Goal: Task Accomplishment & Management: Complete application form

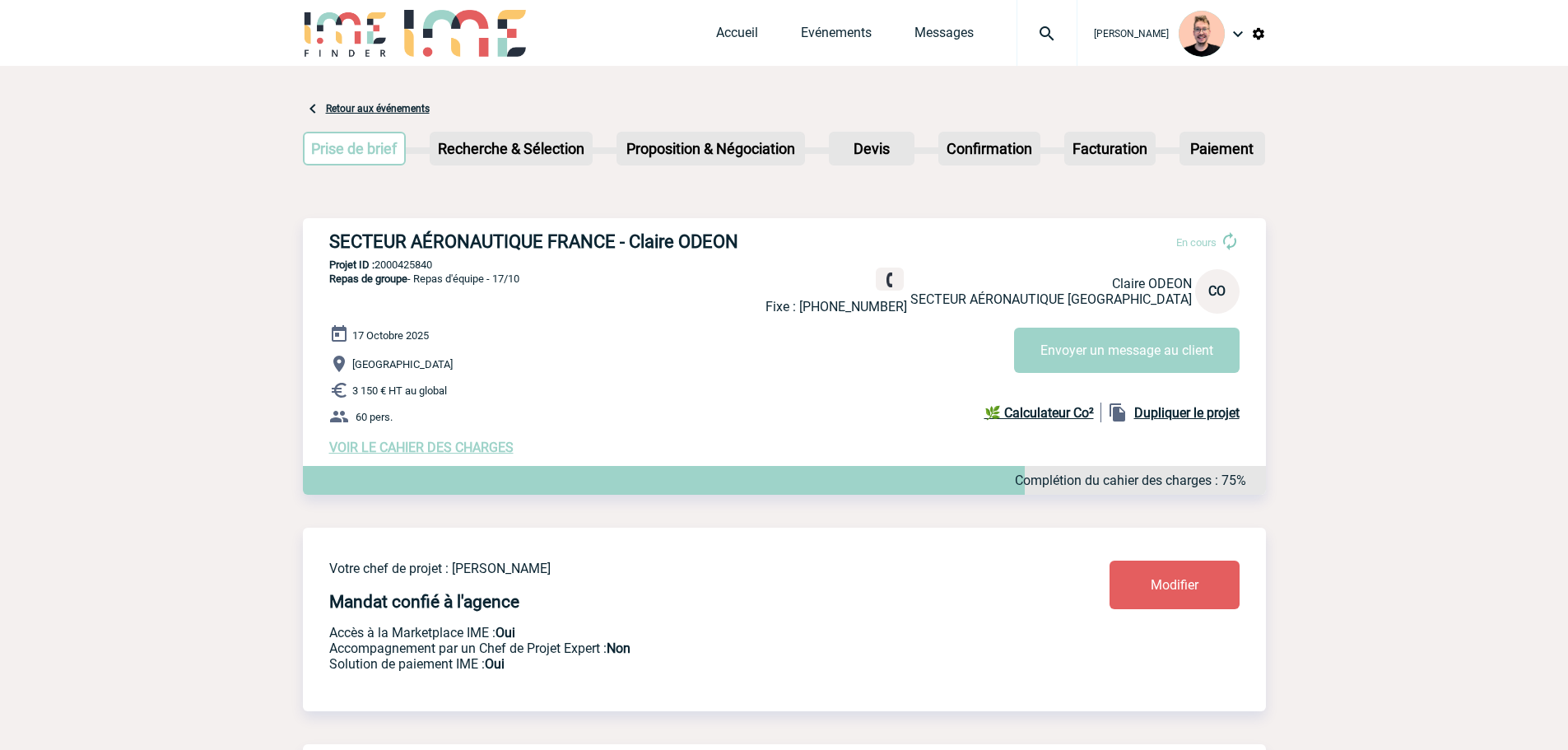
click at [1026, 34] on img at bounding box center [1047, 34] width 59 height 20
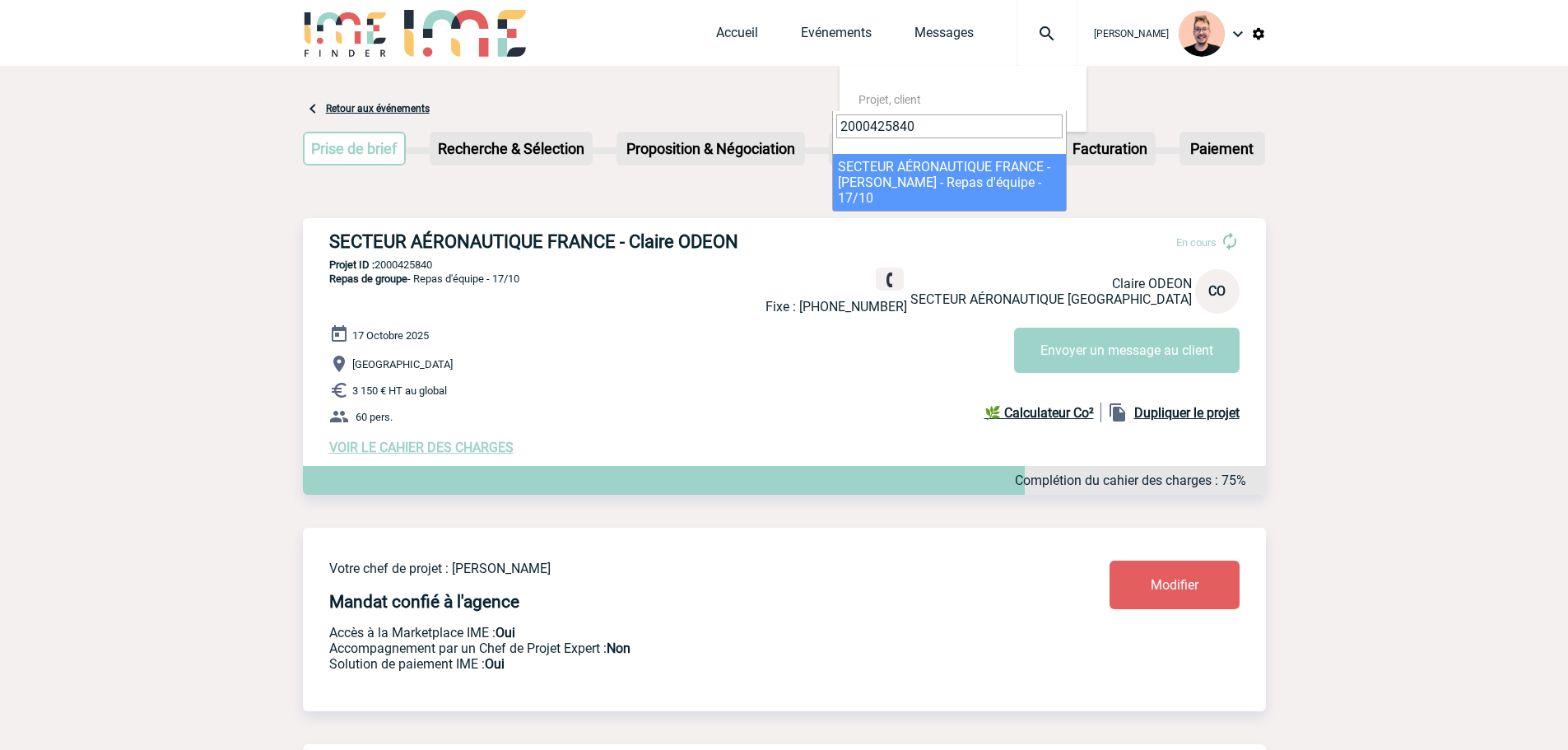
type input "2000425840"
select select "25341"
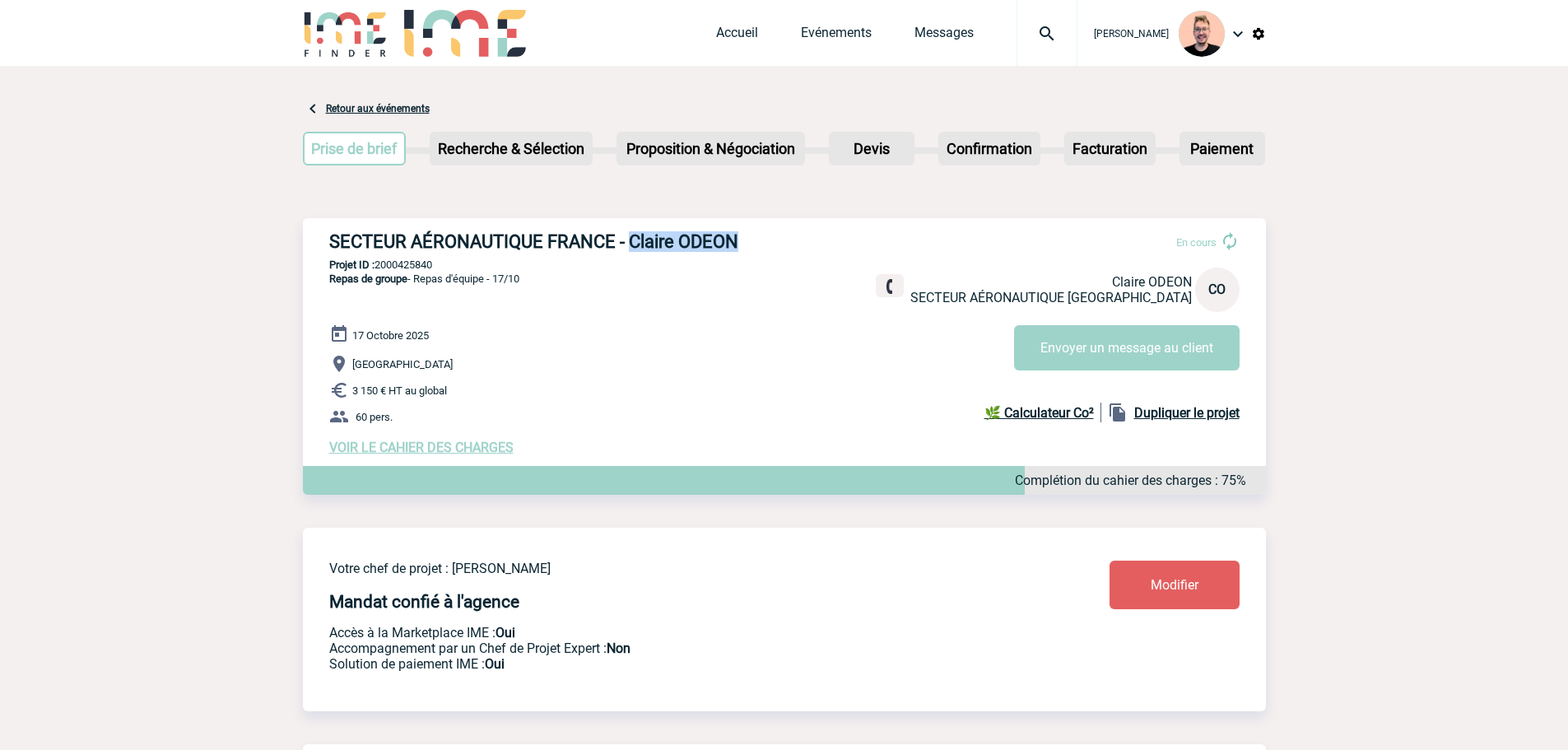
drag, startPoint x: 631, startPoint y: 245, endPoint x: 739, endPoint y: 229, distance: 109.2
click at [739, 229] on div "SECTEUR AÉRONAUTIQUE FRANCE - Claire ODEON En cours Claire ODEON SECTEUR AÉRONA…" at bounding box center [784, 343] width 963 height 250
copy h3 "Claire ODEON"
click at [709, 237] on h3 "SECTEUR AÉRONAUTIQUE FRANCE - Claire ODEON" at bounding box center [576, 241] width 494 height 21
click at [709, 238] on h3 "SECTEUR AÉRONAUTIQUE FRANCE - Claire ODEON" at bounding box center [576, 241] width 494 height 21
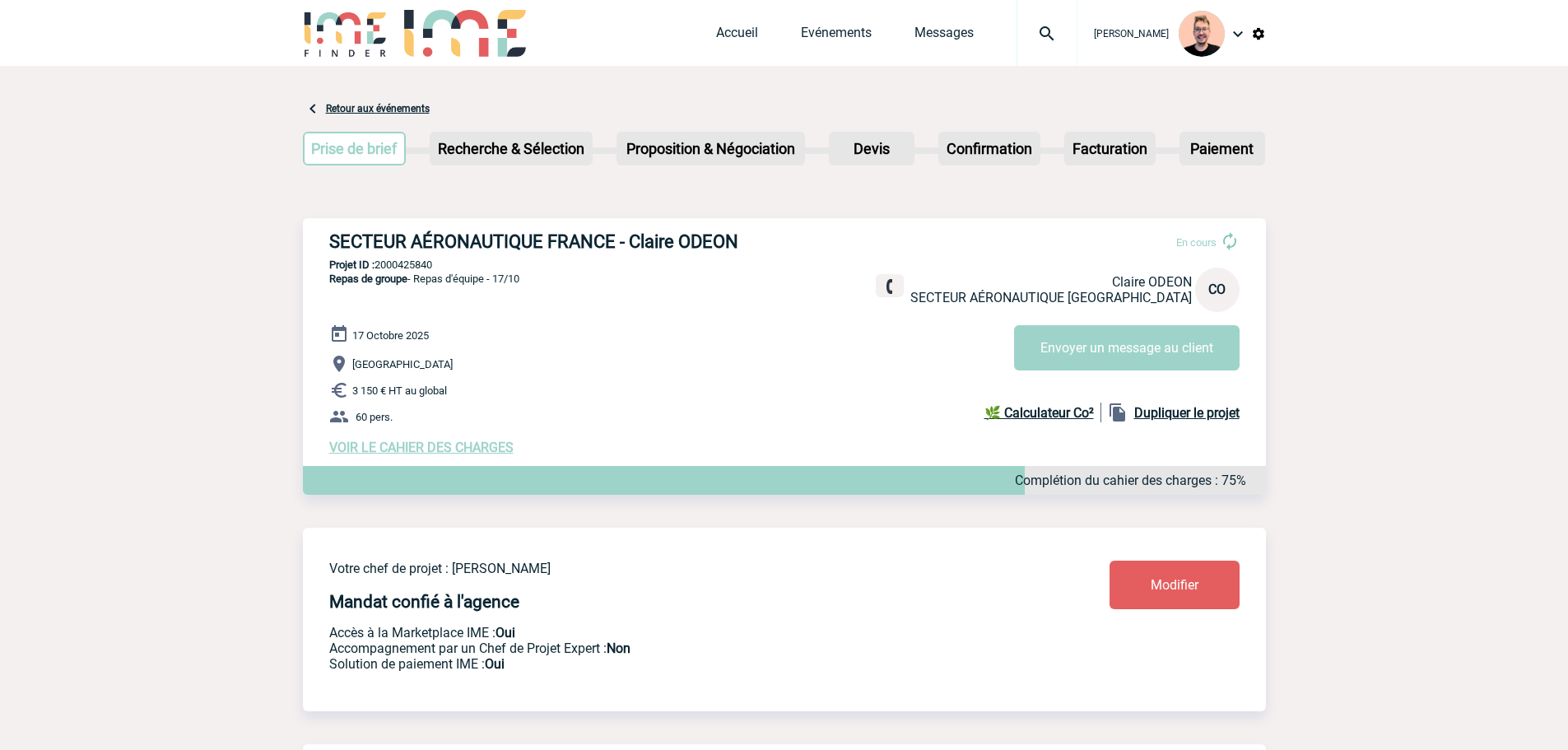
click at [646, 238] on h3 "SECTEUR AÉRONAUTIQUE FRANCE - Claire ODEON" at bounding box center [576, 241] width 494 height 21
copy h3 "Claire"
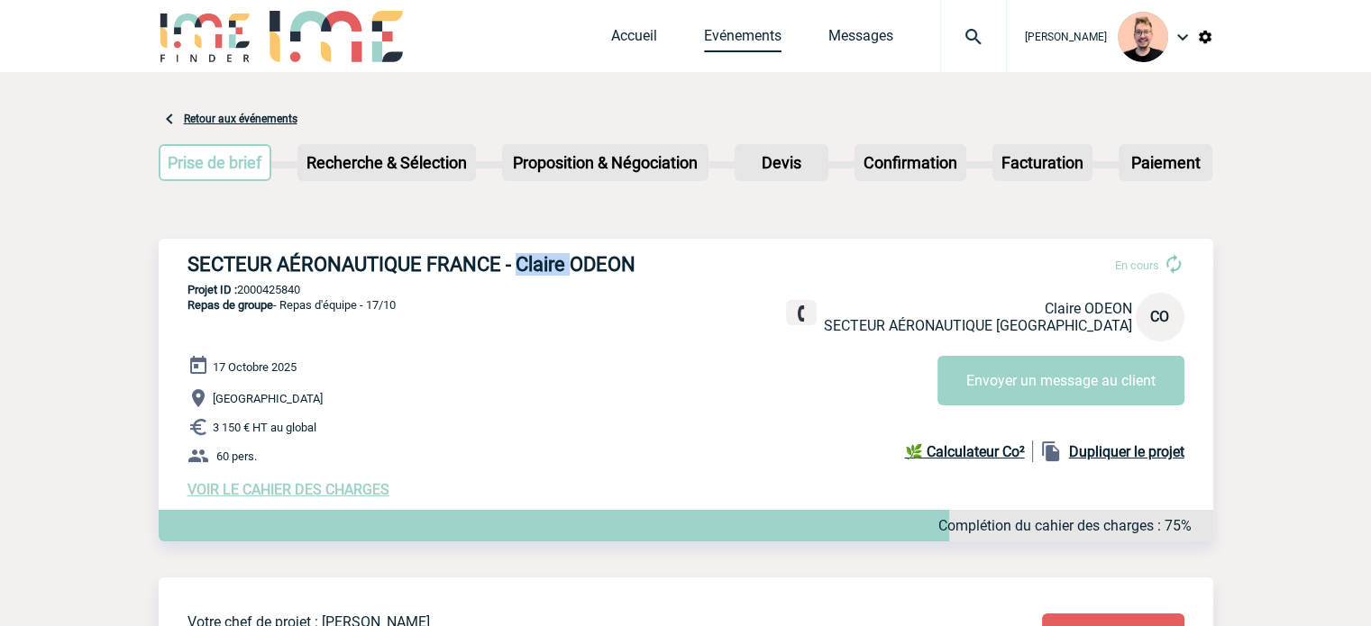
click at [704, 35] on link "Evénements" at bounding box center [743, 39] width 78 height 25
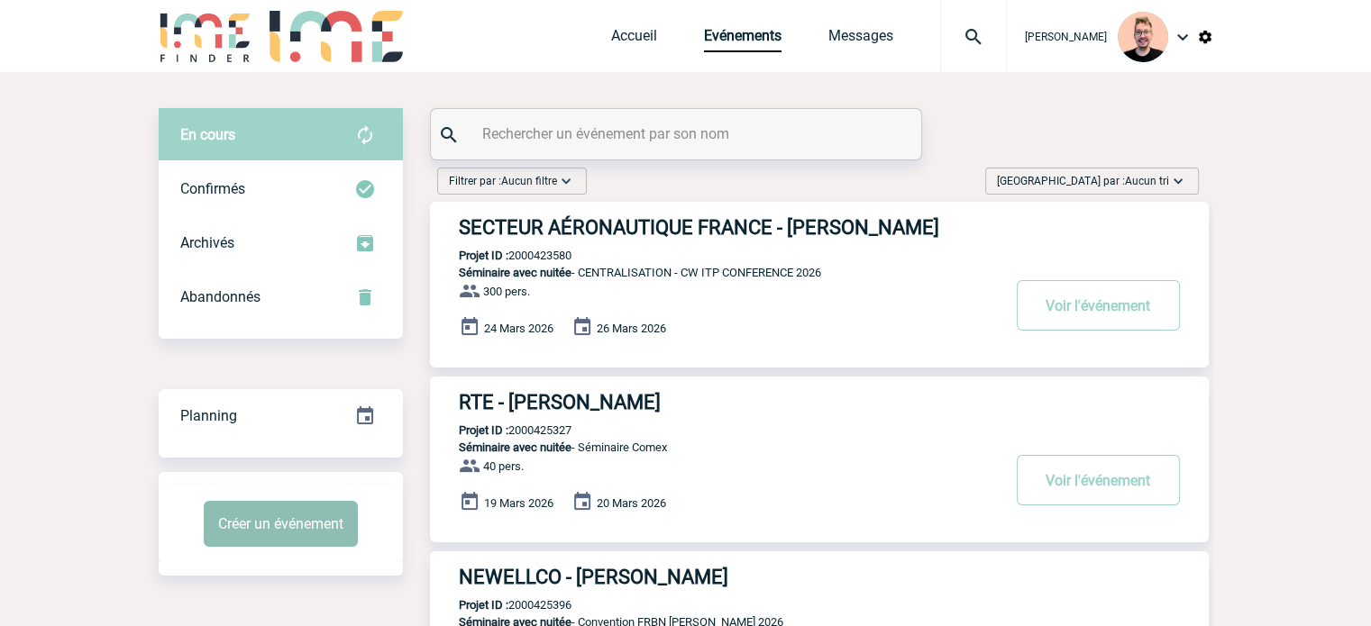
click at [254, 526] on button "Créer un événement" at bounding box center [281, 524] width 154 height 46
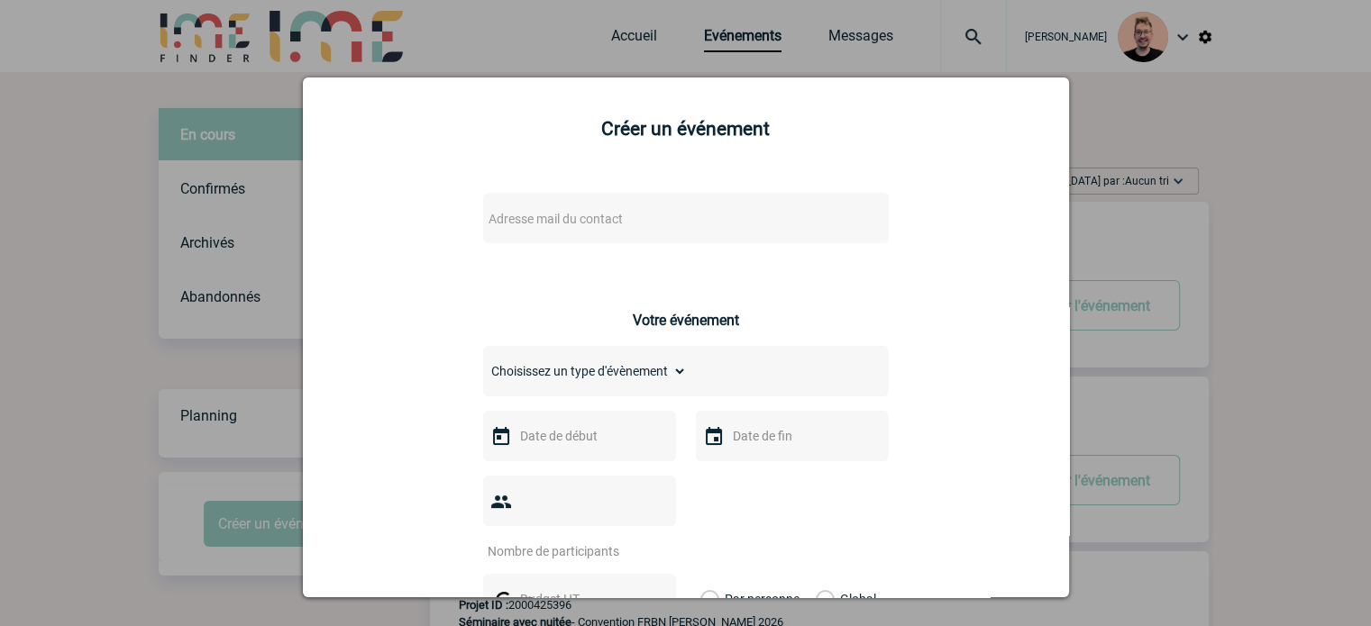
click at [521, 214] on span "Adresse mail du contact" at bounding box center [556, 219] width 134 height 14
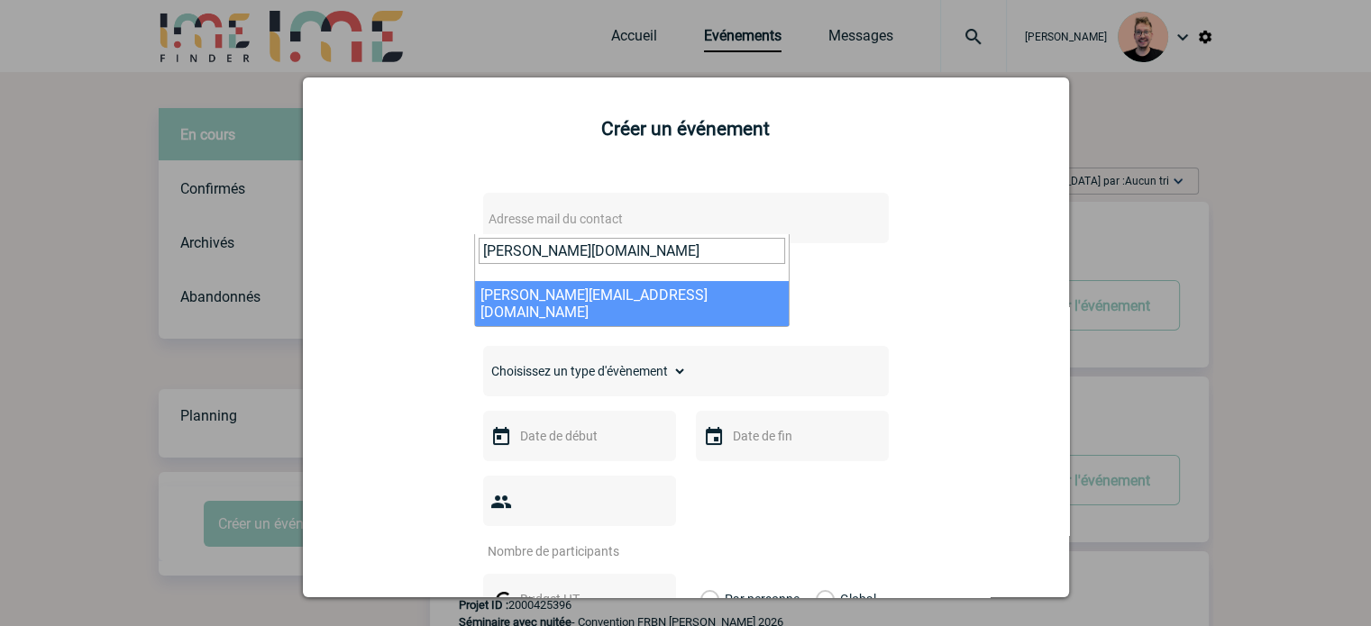
type input "[PERSON_NAME][DOMAIN_NAME]"
click at [587, 277] on span "[PERSON_NAME][DOMAIN_NAME]" at bounding box center [632, 257] width 314 height 47
select select "126831"
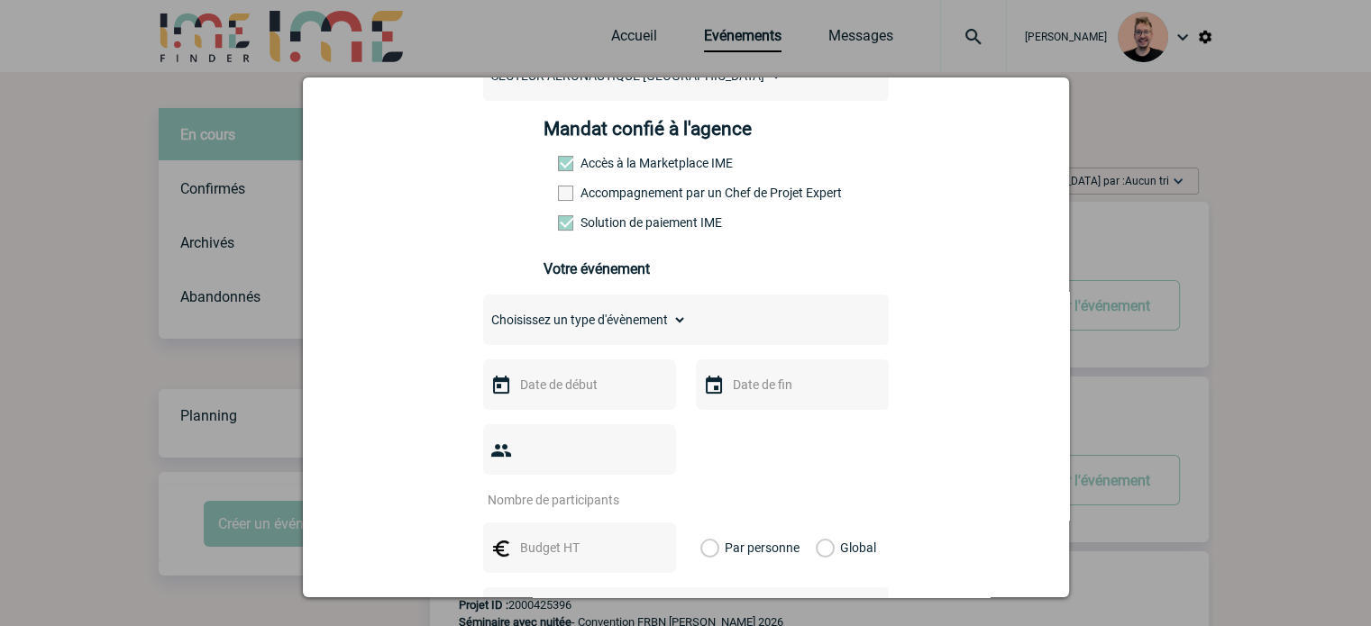
scroll to position [361, 0]
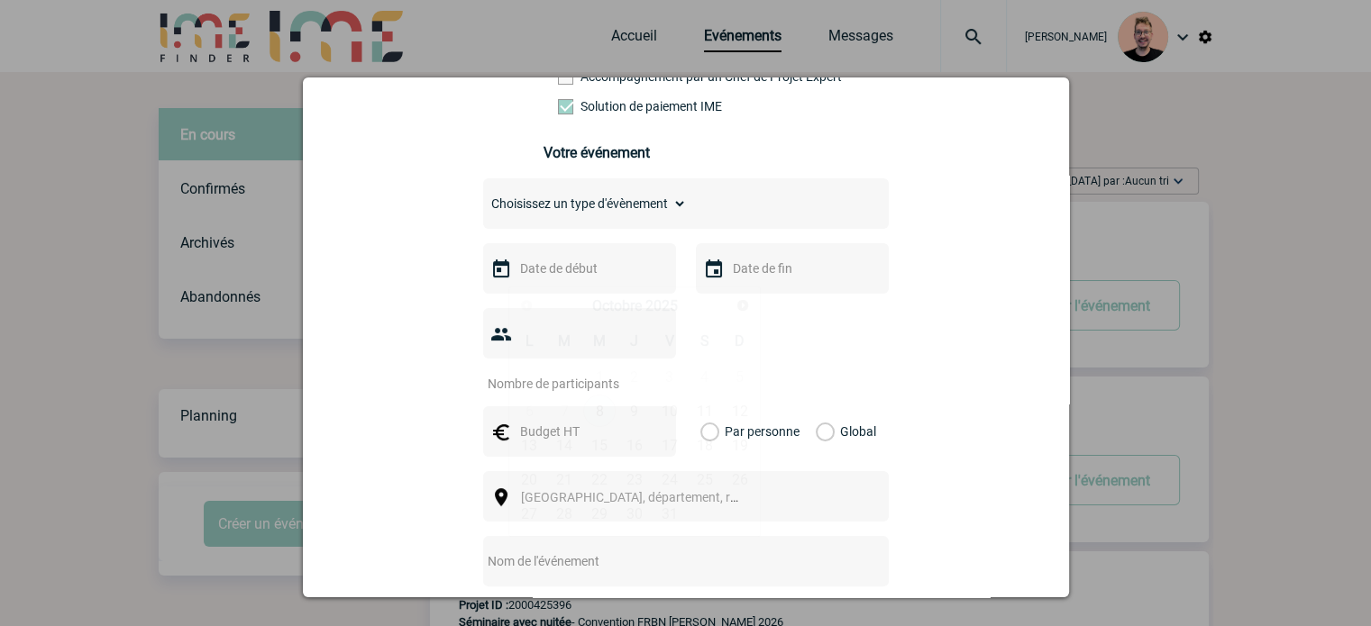
click at [595, 277] on input "text" at bounding box center [578, 268] width 124 height 23
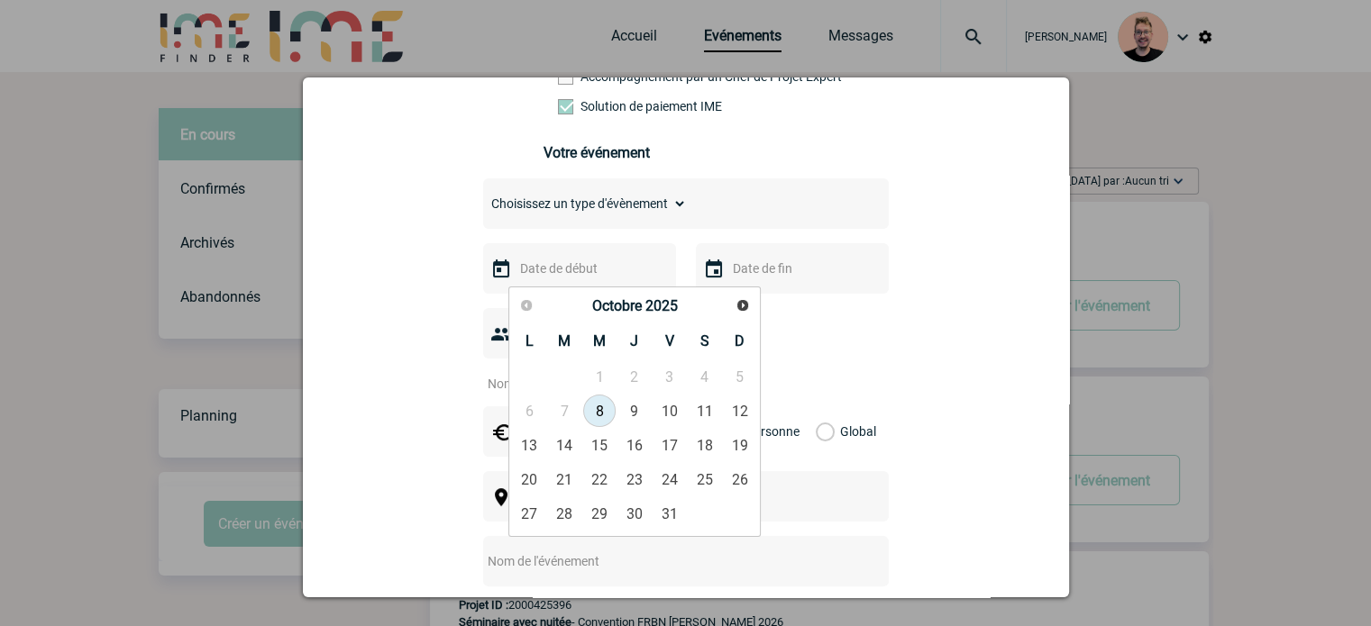
click at [653, 197] on select "Choisissez un type d'évènement Séminaire avec nuitée Séminaire sans nuitée Repa…" at bounding box center [585, 203] width 204 height 25
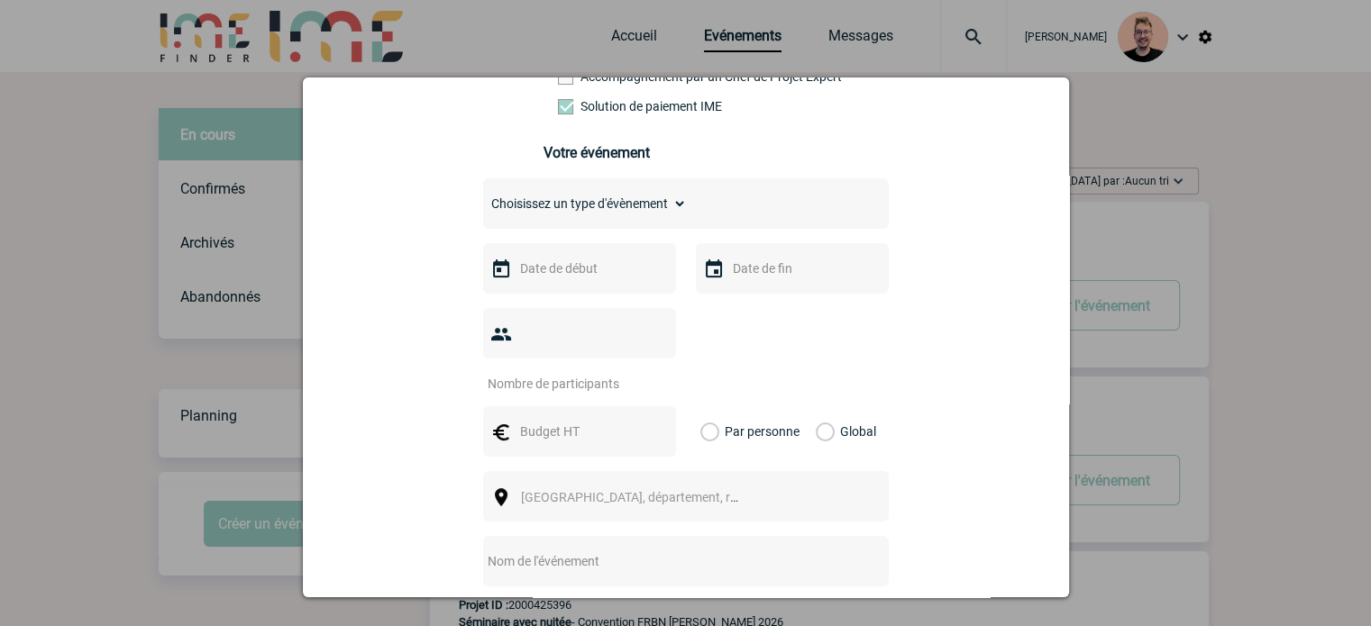
select select "3"
click at [483, 197] on select "Choisissez un type d'évènement Séminaire avec nuitée Séminaire sans nuitée Repa…" at bounding box center [585, 203] width 204 height 25
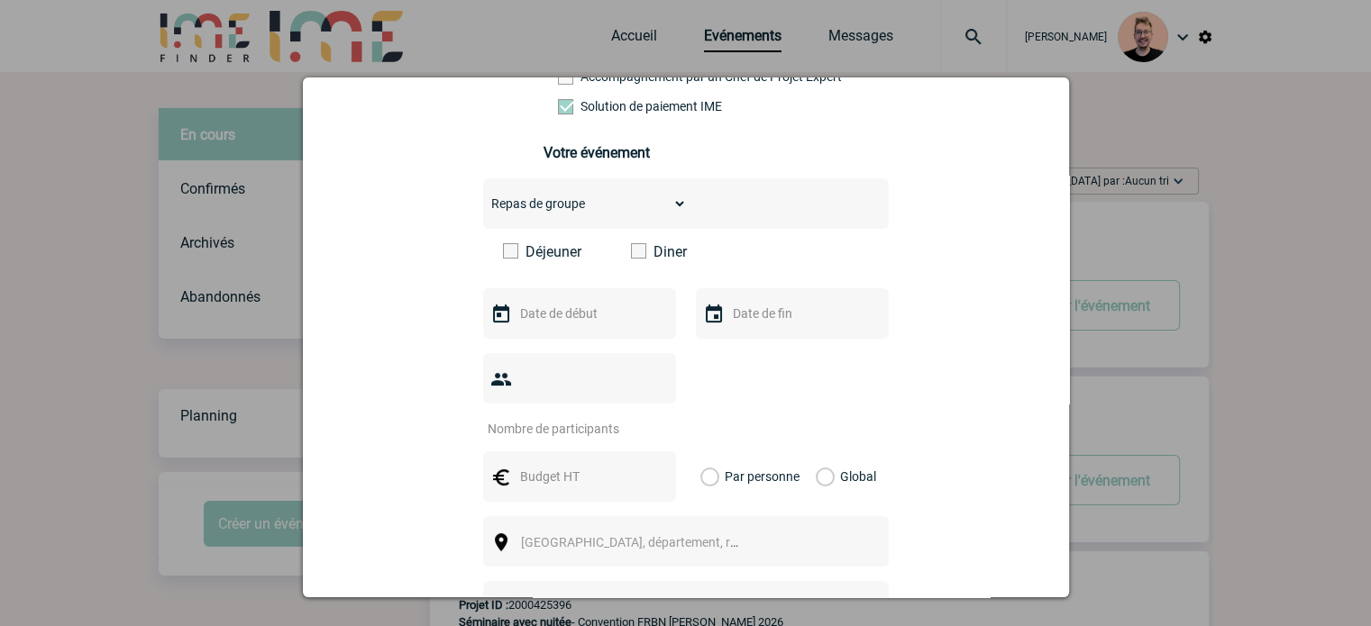
click at [631, 259] on span at bounding box center [638, 250] width 15 height 15
click at [0, 0] on input "Diner" at bounding box center [0, 0] width 0 height 0
click at [591, 322] on input "text" at bounding box center [578, 313] width 124 height 23
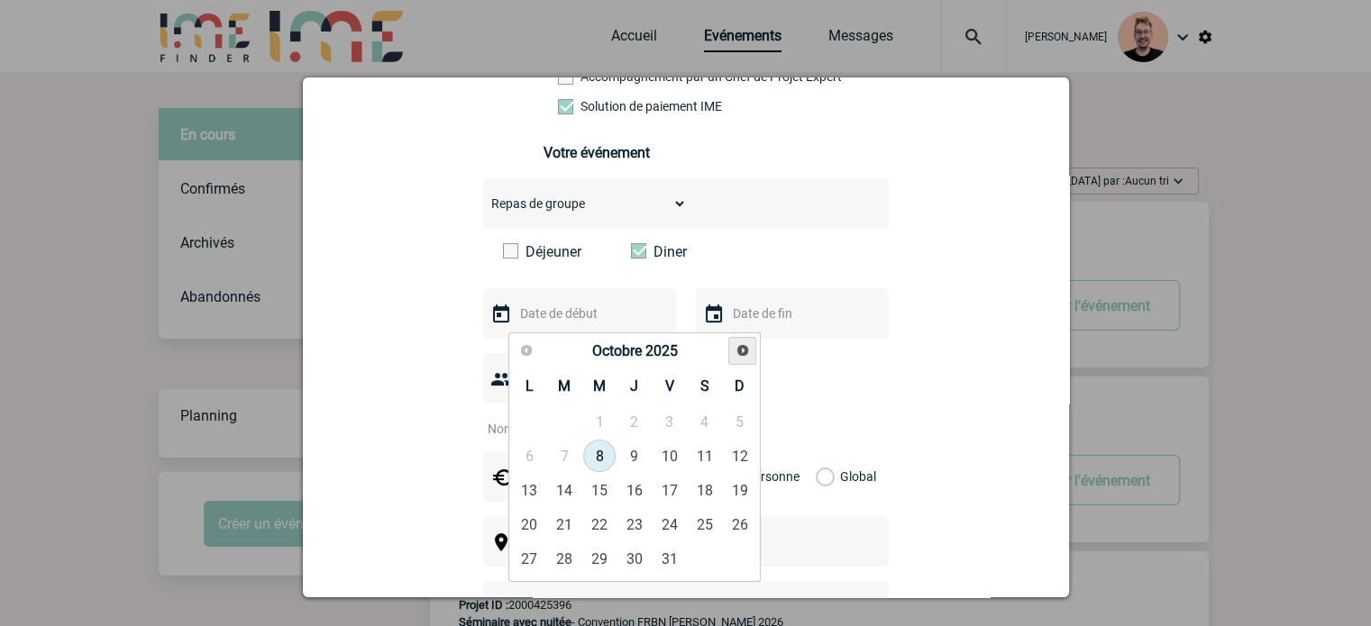
click at [736, 356] on span "Suivant" at bounding box center [743, 350] width 14 height 14
click at [633, 489] on link "18" at bounding box center [633, 490] width 33 height 32
type input "[DATE]"
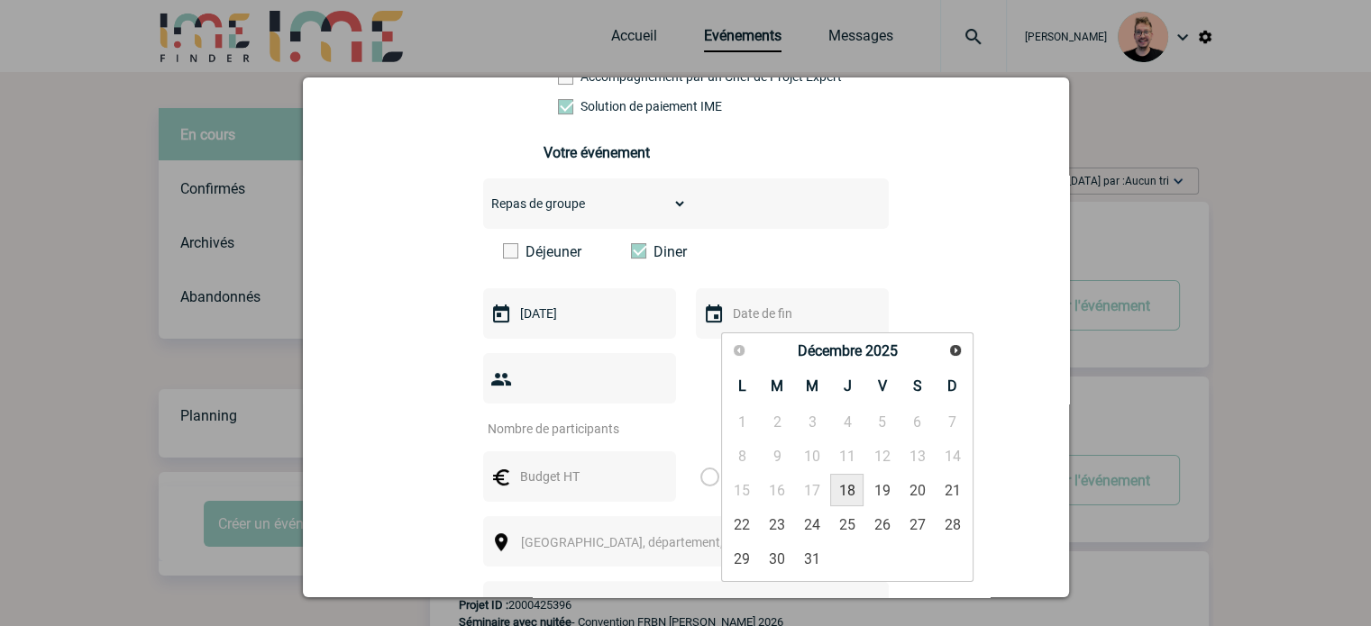
click at [859, 495] on link "18" at bounding box center [846, 490] width 33 height 32
type input "[DATE]"
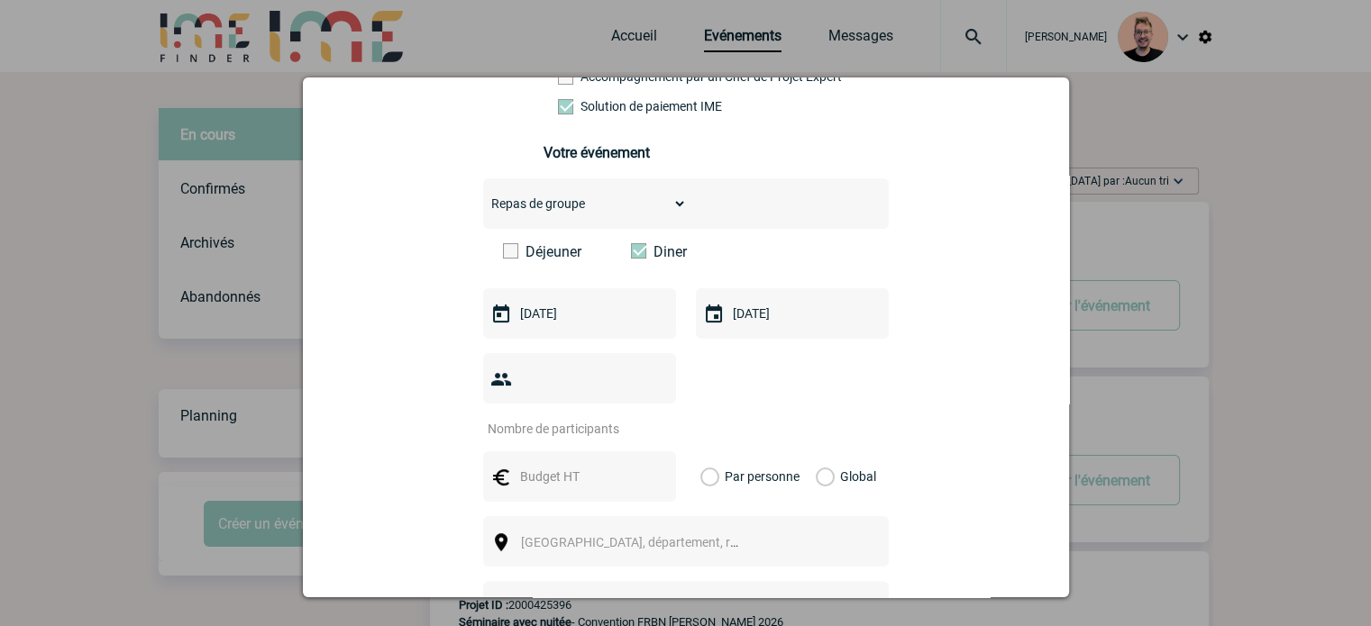
scroll to position [451, 0]
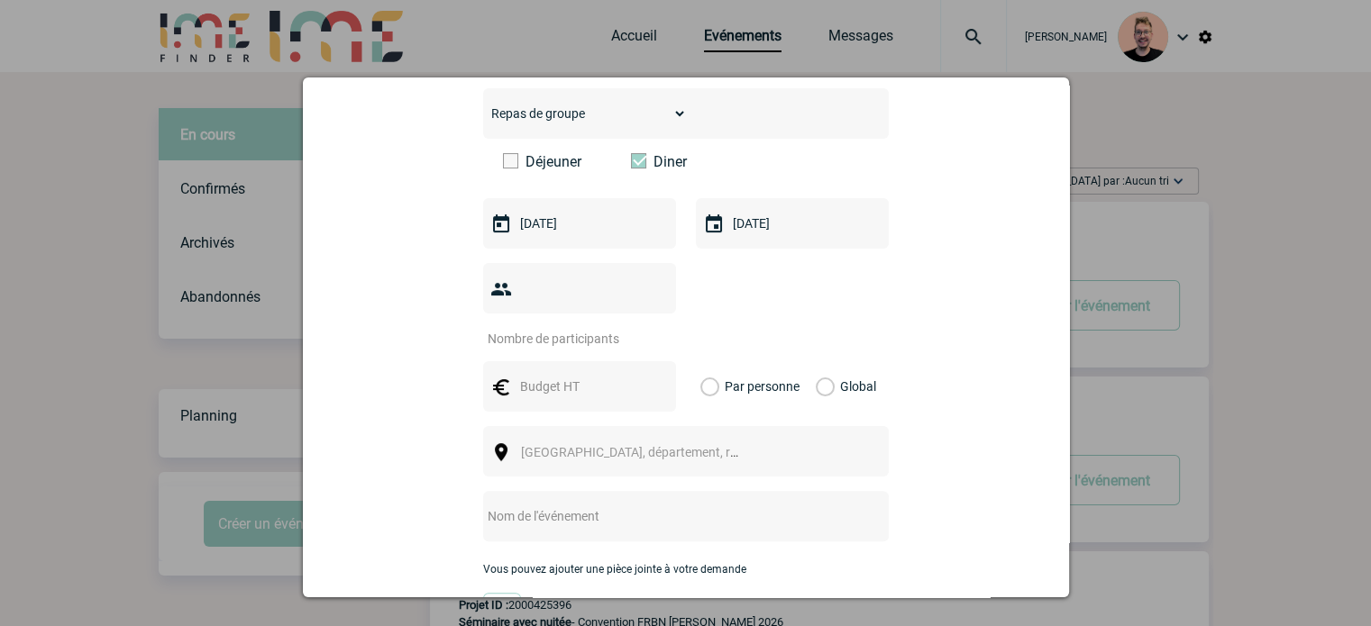
click at [530, 327] on input "number" at bounding box center [567, 338] width 169 height 23
type input "16"
click at [572, 375] on input "text" at bounding box center [578, 386] width 124 height 23
type input "1200"
click at [822, 361] on label "Global" at bounding box center [822, 386] width 12 height 50
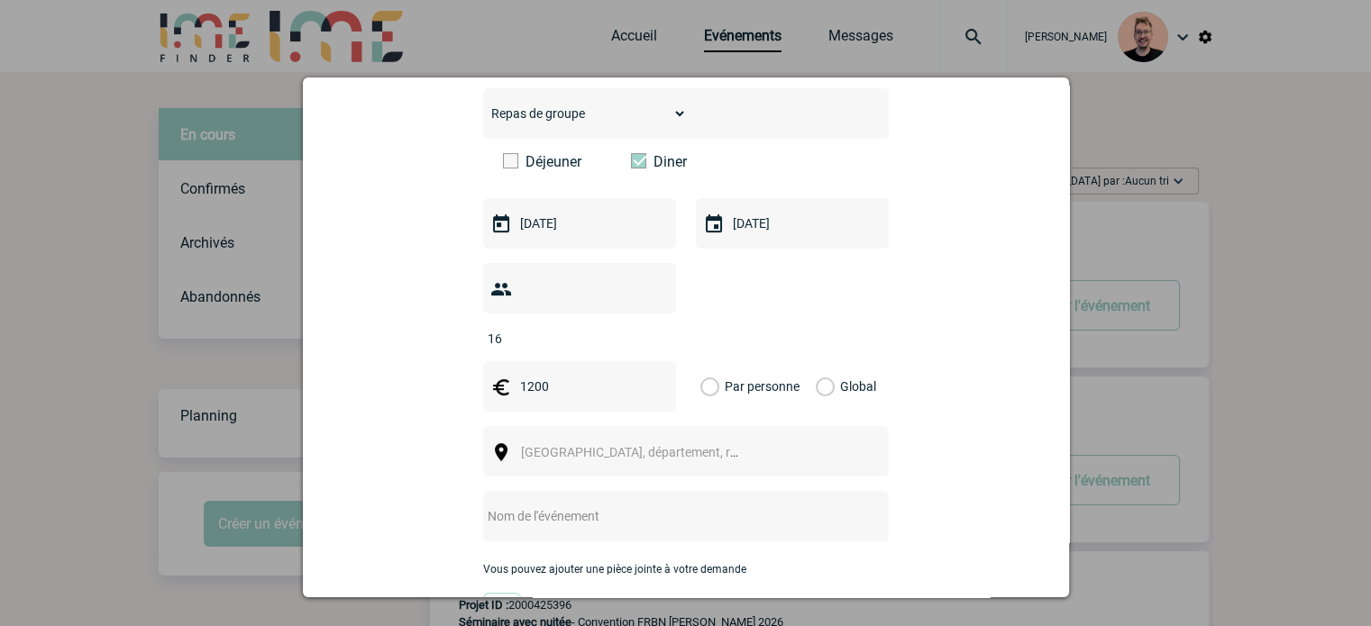
click at [0, 0] on input "Global" at bounding box center [0, 0] width 0 height 0
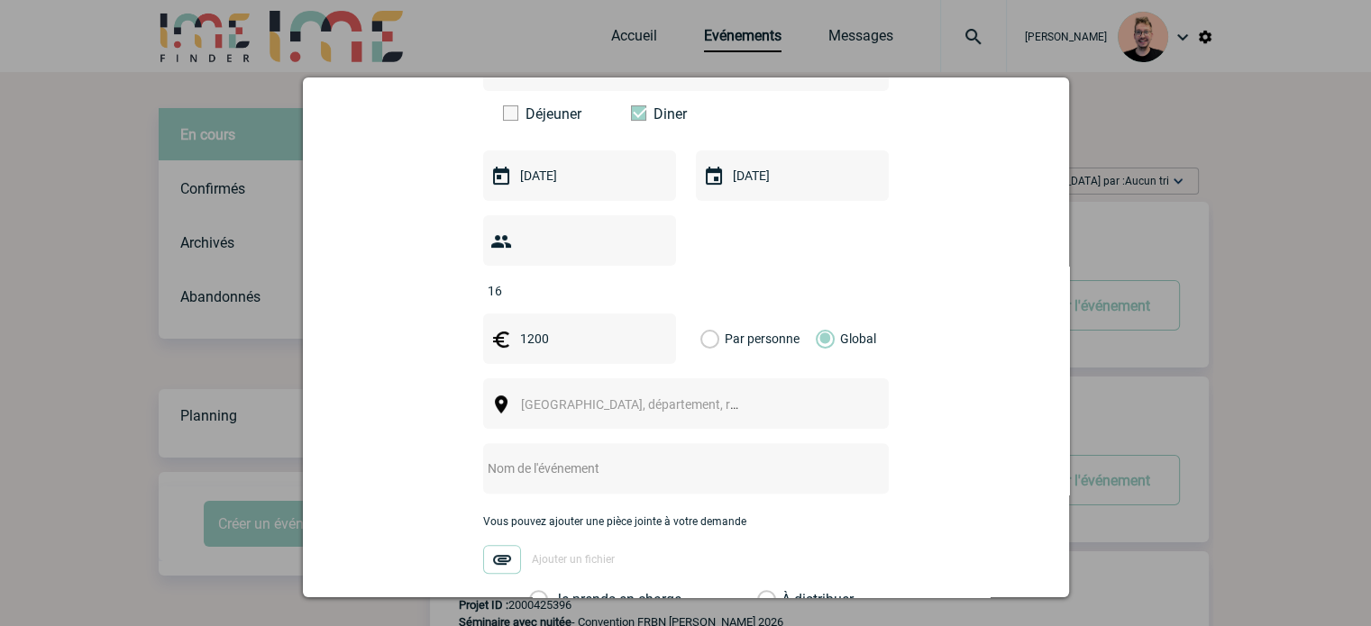
scroll to position [541, 0]
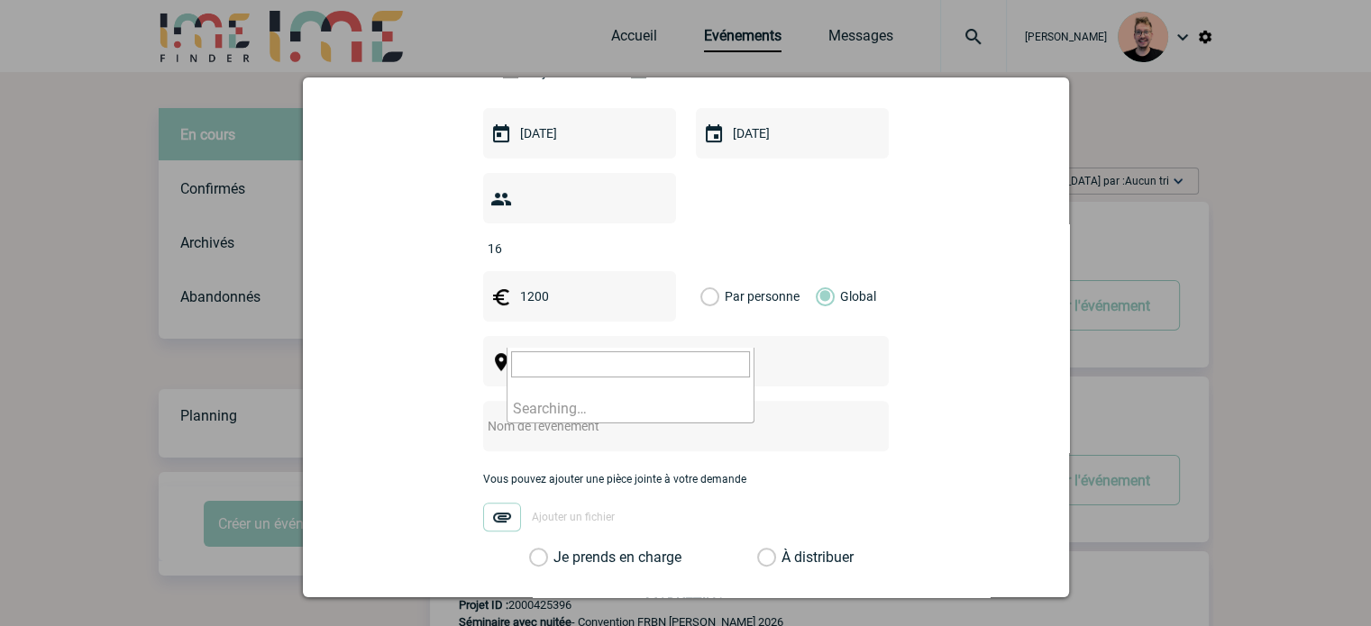
click at [570, 355] on span "[GEOGRAPHIC_DATA], département, région..." at bounding box center [646, 362] width 251 height 14
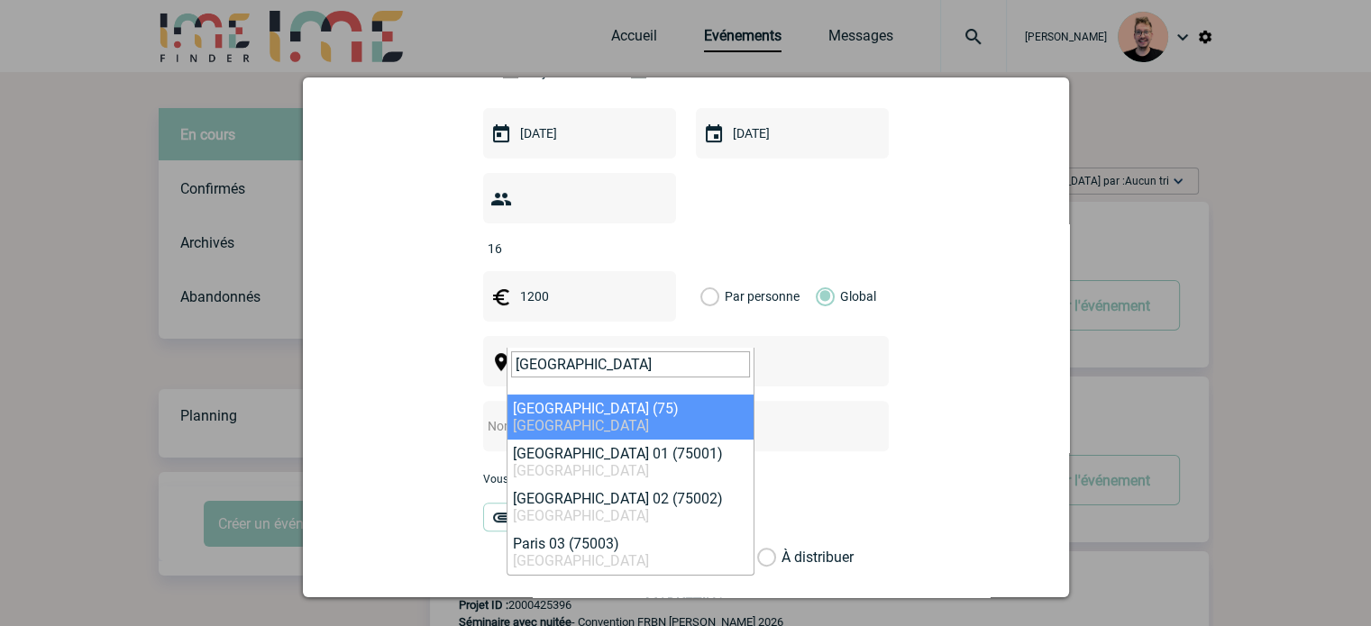
type input "[GEOGRAPHIC_DATA]"
select select "3"
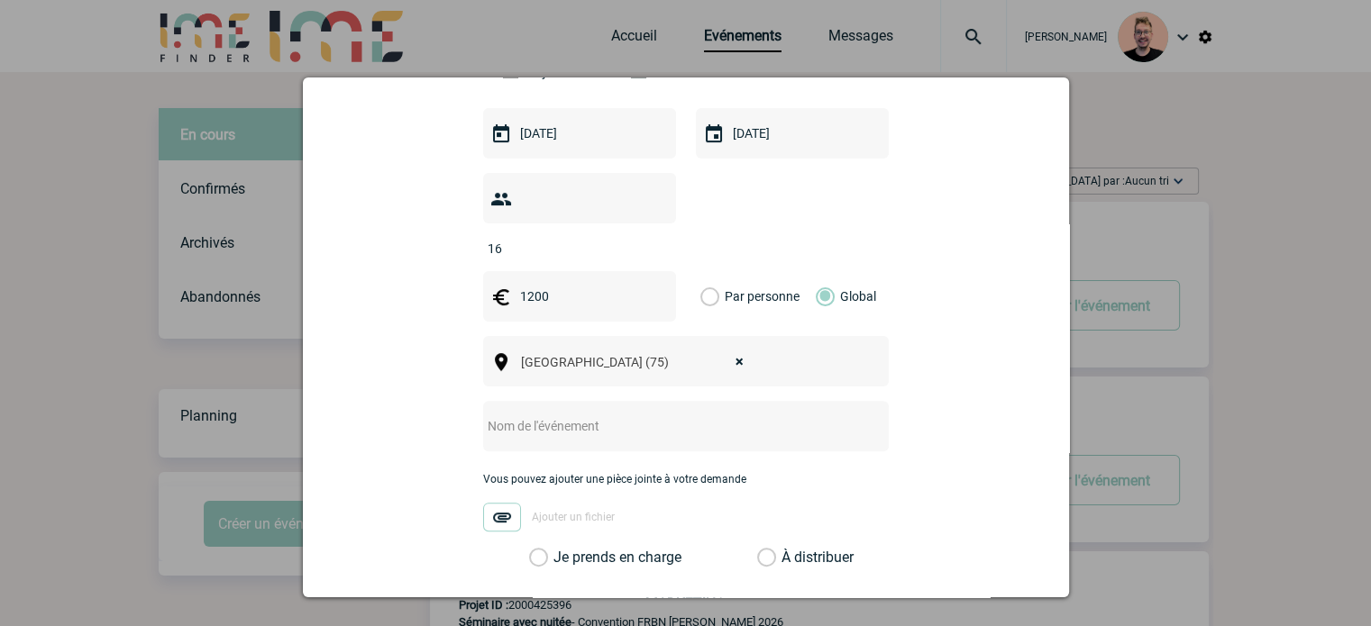
click at [533, 415] on input "text" at bounding box center [662, 426] width 358 height 23
click at [620, 415] on input "CENTRALISATION -" at bounding box center [662, 426] width 358 height 23
paste input "- Dîner 18/12 au nom de [PERSON_NAME]"
type input "CENTRALISATION - - Dîner 18/12 au nom de [PERSON_NAME]"
click at [548, 549] on label "Je prends en charge" at bounding box center [544, 558] width 31 height 18
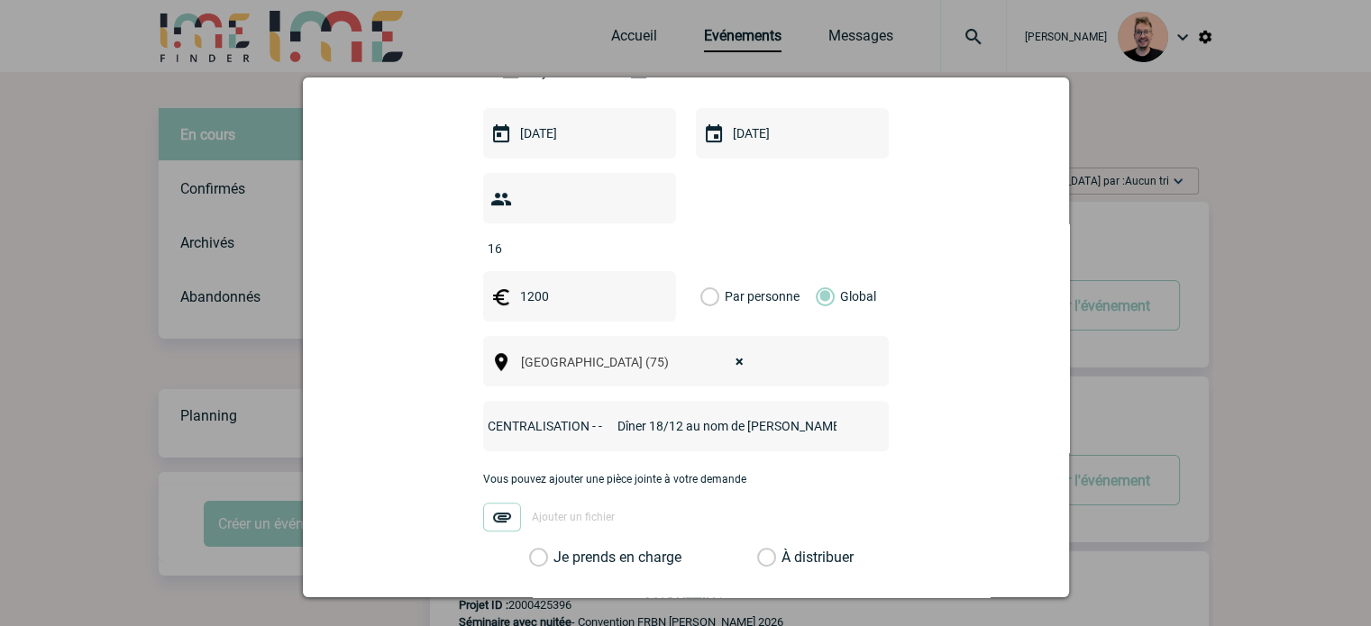
click at [0, 0] on input "Je prends en charge" at bounding box center [0, 0] width 0 height 0
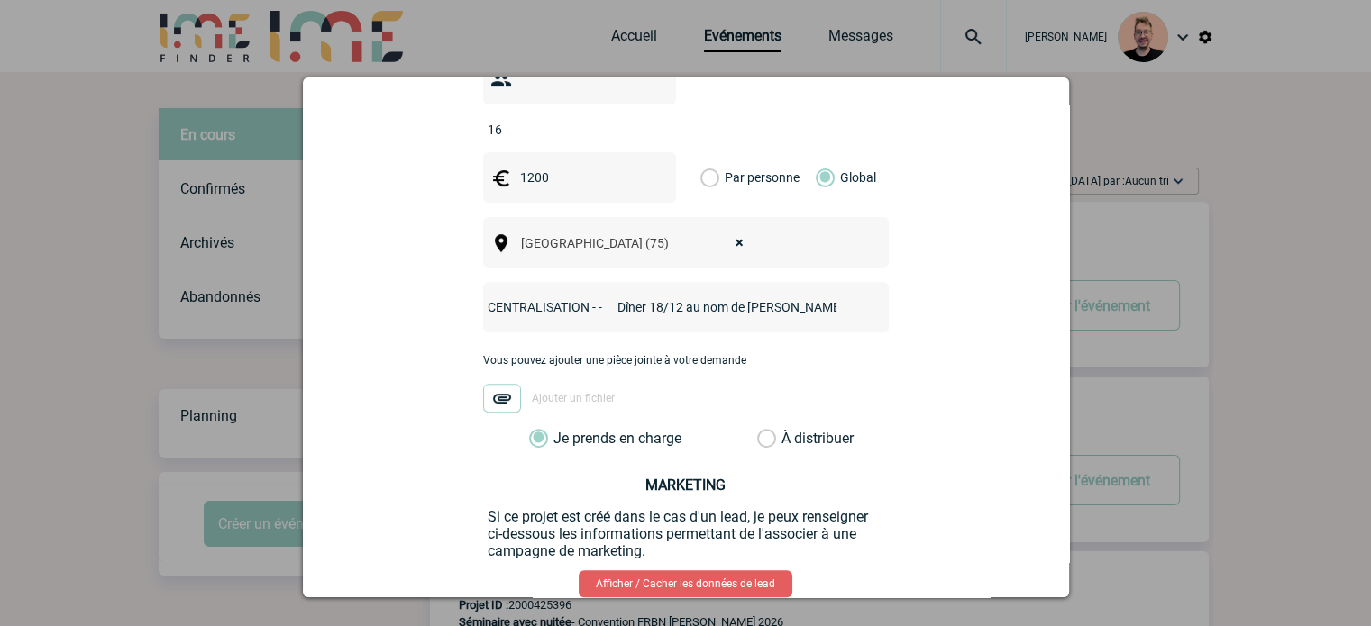
scroll to position [746, 0]
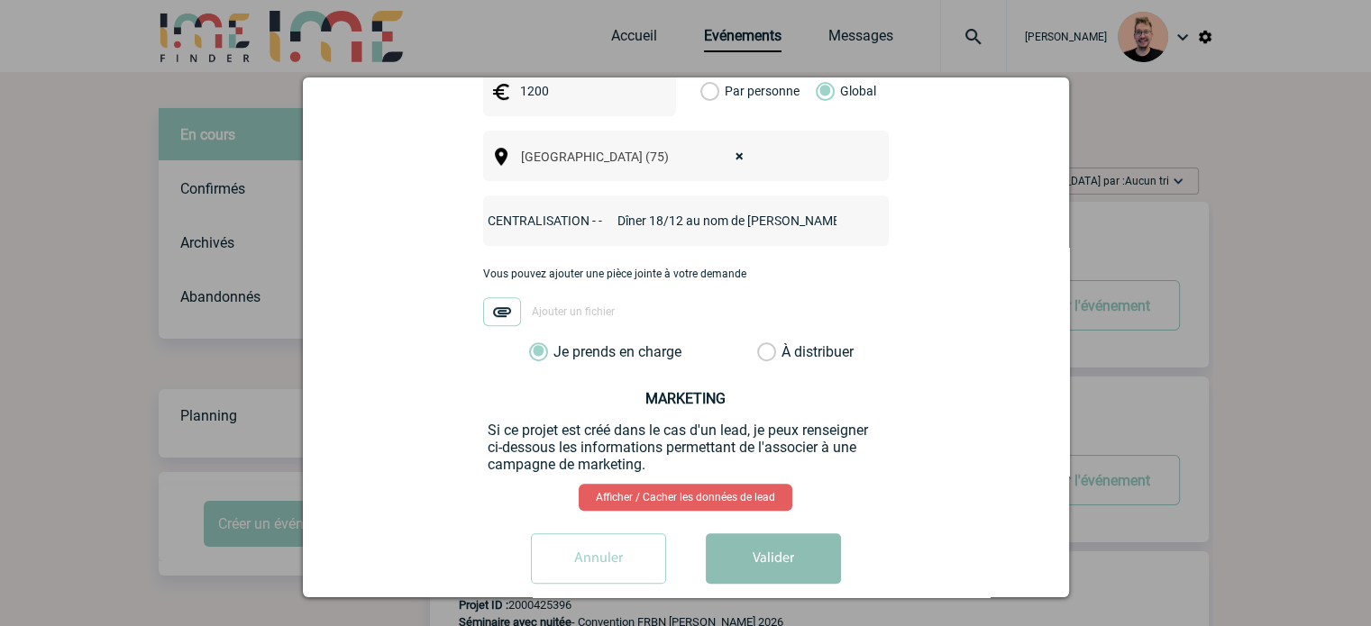
click at [741, 534] on button "Valider" at bounding box center [773, 559] width 135 height 50
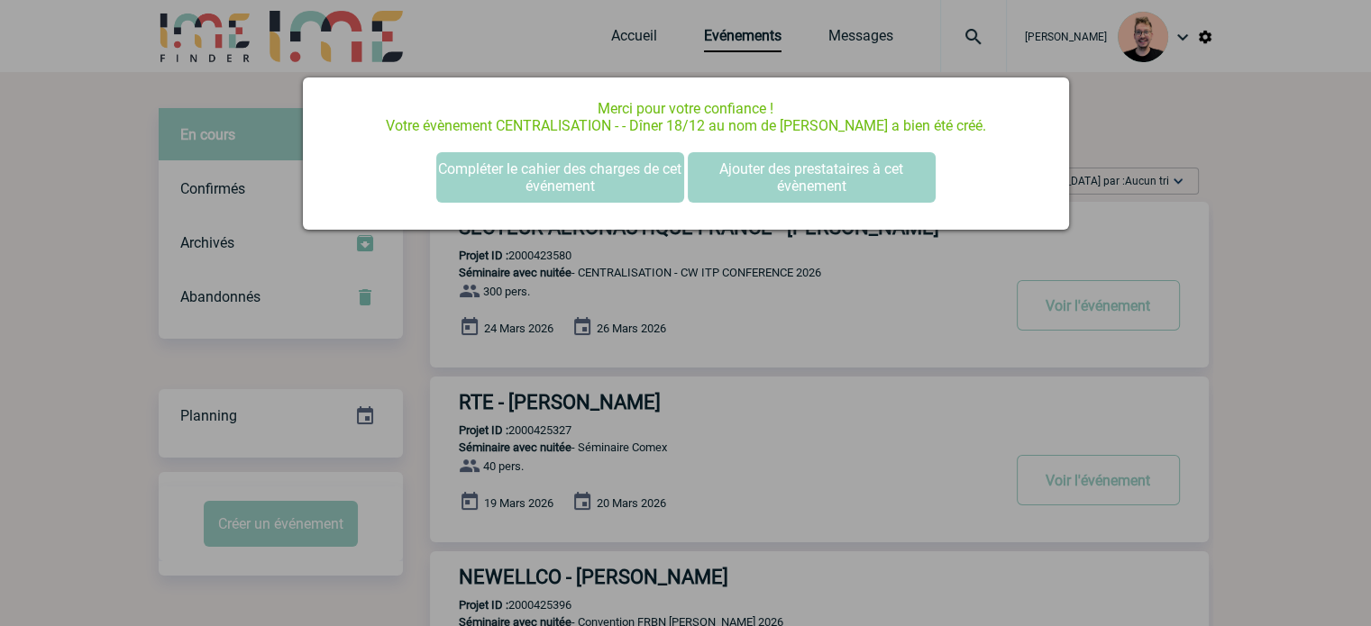
scroll to position [0, 0]
click at [495, 181] on button "Compléter le cahier des charges de cet événement" at bounding box center [560, 177] width 248 height 50
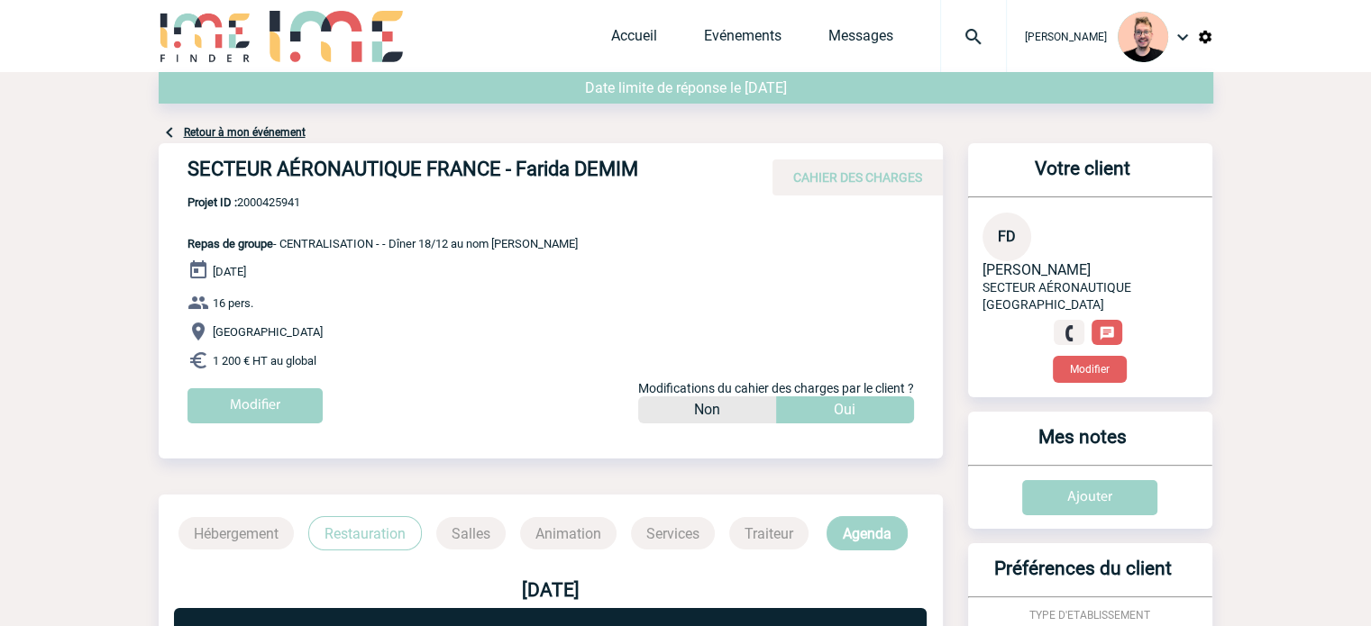
click at [630, 161] on h4 "SECTEUR AÉRONAUTIQUE FRANCE - Farida DEMIM" at bounding box center [457, 173] width 541 height 31
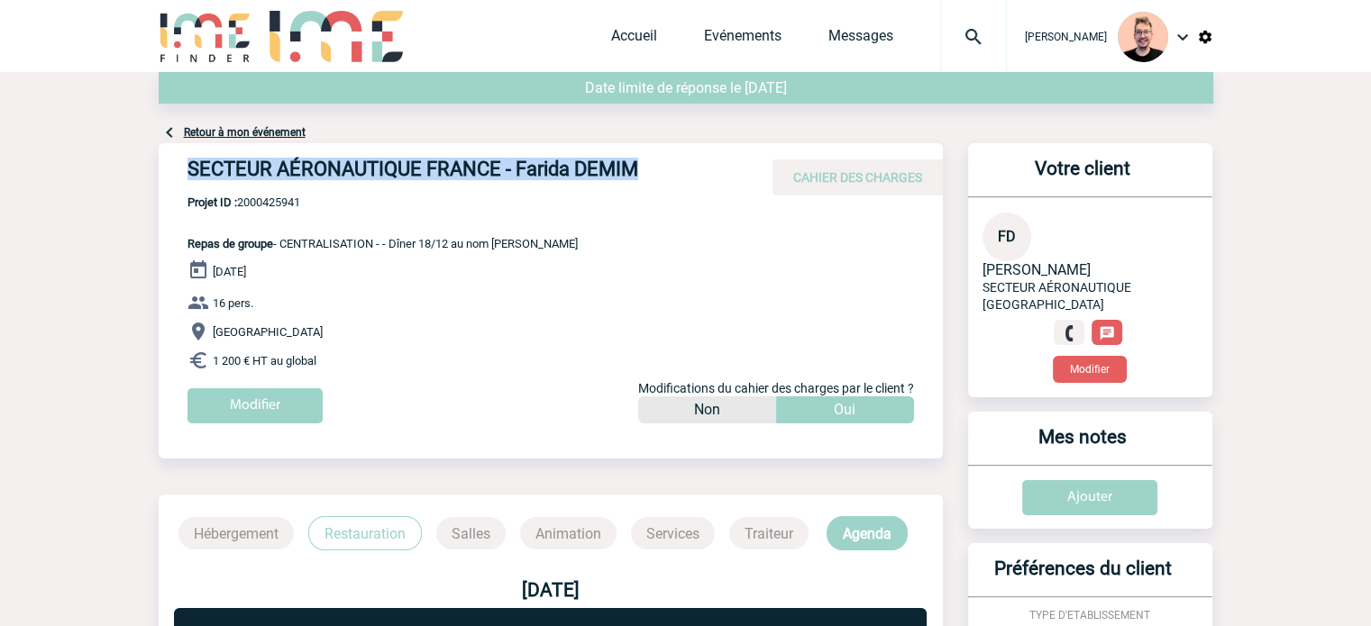
drag, startPoint x: 642, startPoint y: 166, endPoint x: 185, endPoint y: 166, distance: 457.0
click at [184, 166] on div "SECTEUR AÉRONAUTIQUE FRANCE - Farida DEMIM CAHIER DES CHARGES" at bounding box center [551, 169] width 784 height 52
copy h4 "SECTEUR AÉRONAUTIQUE FRANCE - Farida DEMIM"
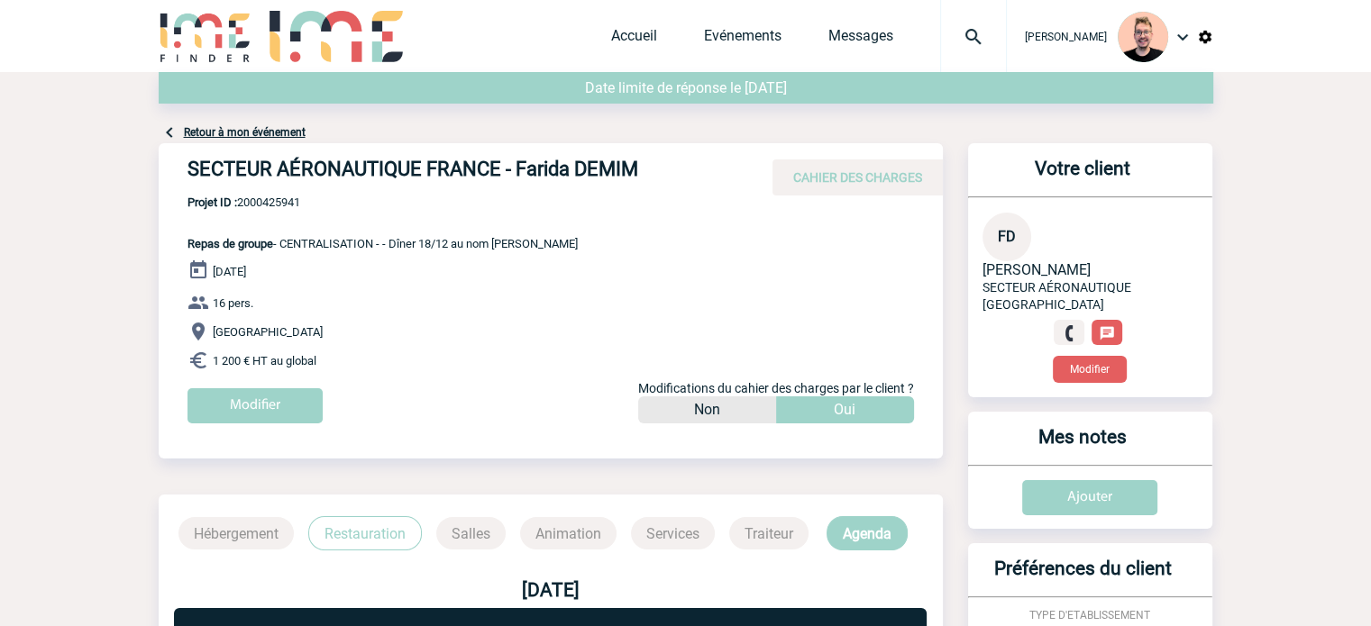
click at [261, 207] on span "Projet ID : 2000425941" at bounding box center [382, 203] width 390 height 14
copy span "2000425941"
click at [296, 212] on p "Projet ID : 2000425941 Repas de groupe - CENTRALISATION - - Dîner 18/12 au nom …" at bounding box center [368, 223] width 419 height 55
click at [261, 206] on span "Projet ID : 2000425941" at bounding box center [382, 203] width 390 height 14
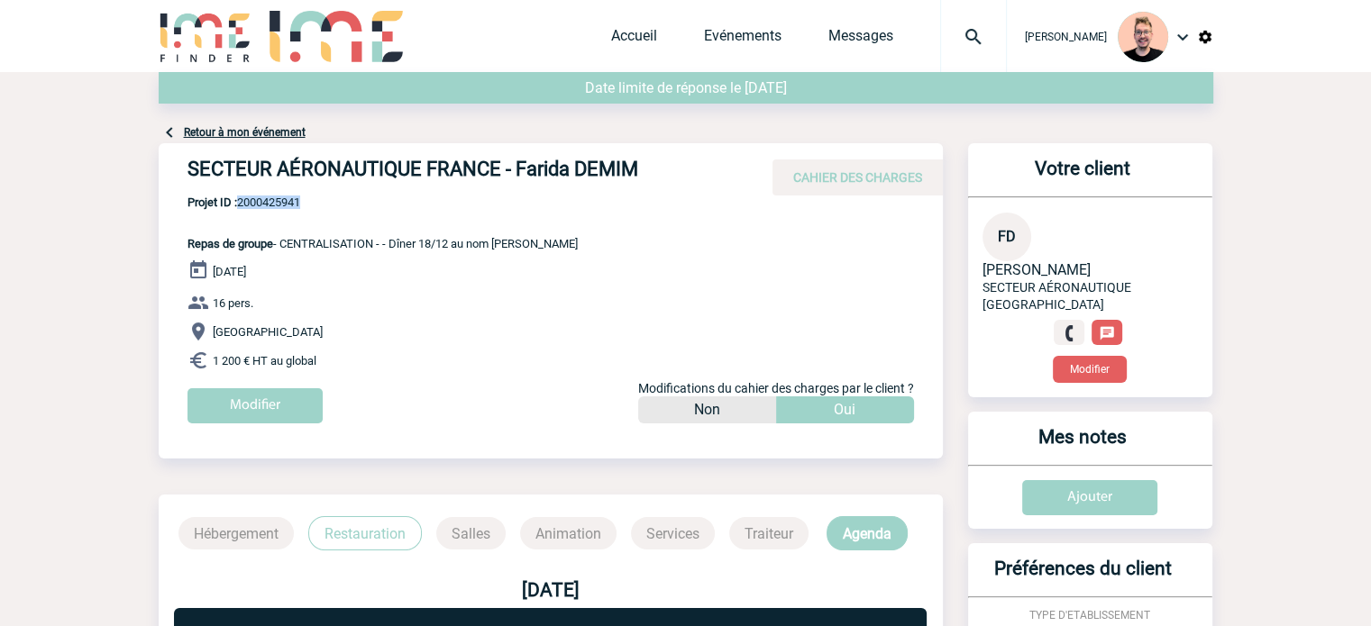
click at [261, 206] on span "Projet ID : 2000425941" at bounding box center [382, 203] width 390 height 14
copy span "2000425941"
